Goal: Information Seeking & Learning: Learn about a topic

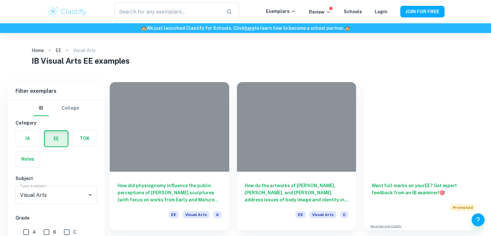
scroll to position [552, 0]
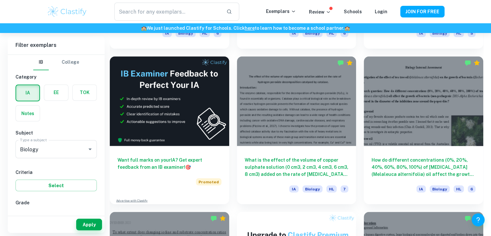
scroll to position [3619, 0]
